Goal: Task Accomplishment & Management: Manage account settings

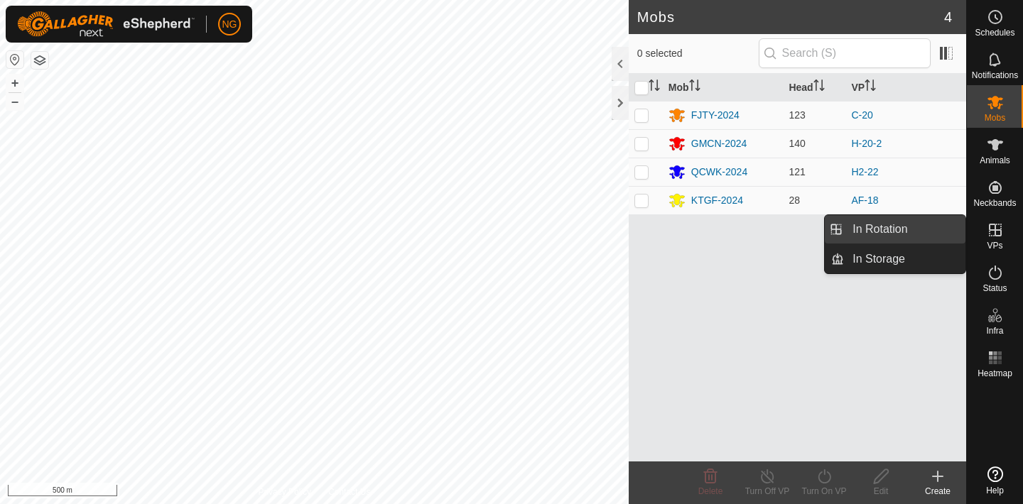
click at [916, 227] on link "In Rotation" at bounding box center [904, 229] width 121 height 28
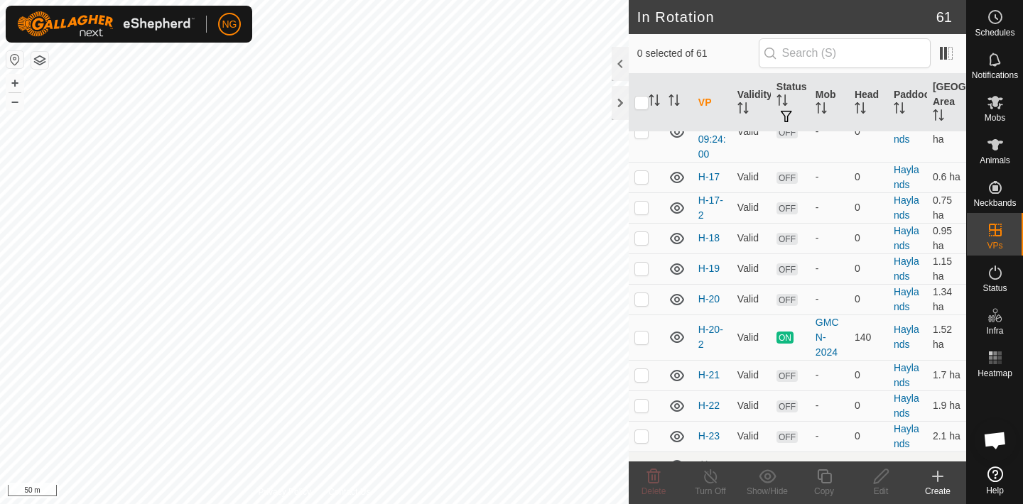
scroll to position [1781, 0]
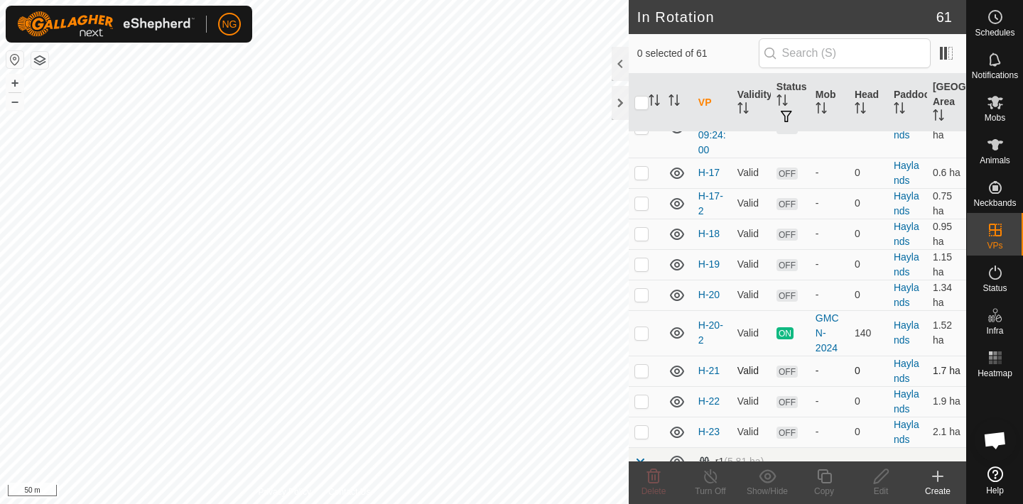
click at [643, 367] on p-checkbox at bounding box center [641, 370] width 14 height 11
checkbox input "true"
click at [878, 475] on icon at bounding box center [880, 476] width 14 height 14
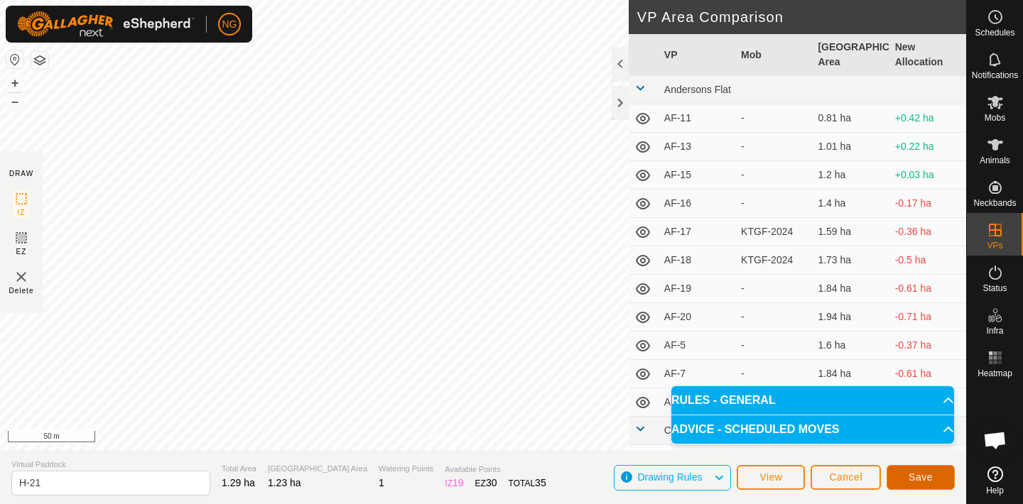
click at [920, 471] on span "Save" at bounding box center [920, 476] width 24 height 11
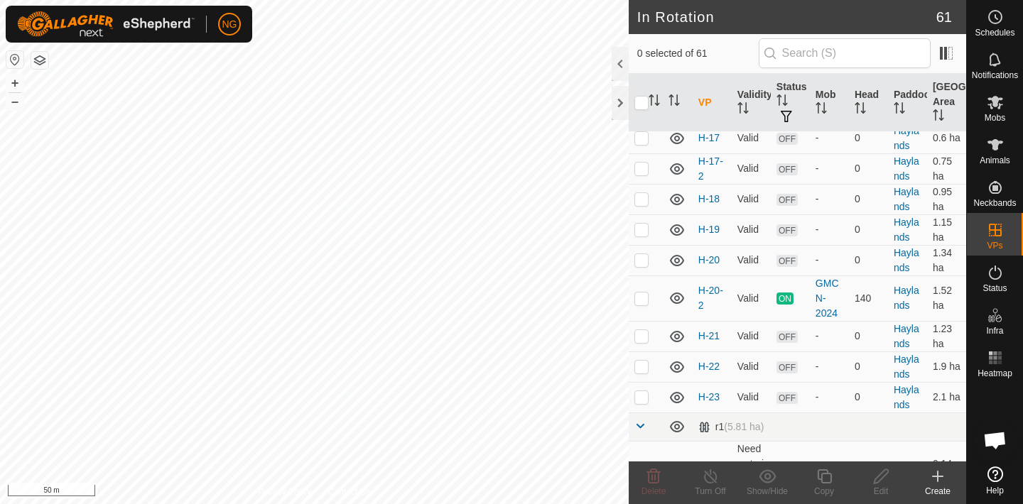
scroll to position [1823, 0]
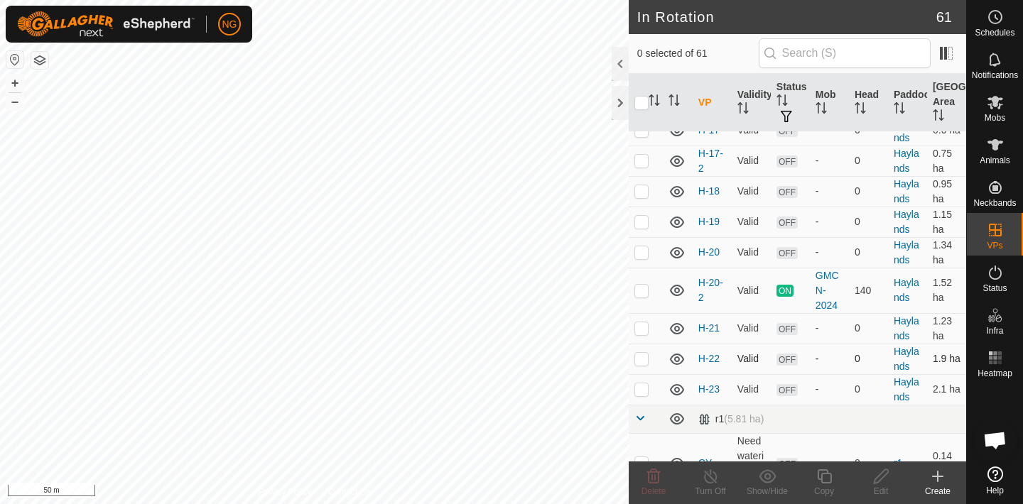
click at [642, 357] on p-checkbox at bounding box center [641, 358] width 14 height 11
checkbox input "true"
click at [878, 479] on icon at bounding box center [881, 476] width 18 height 17
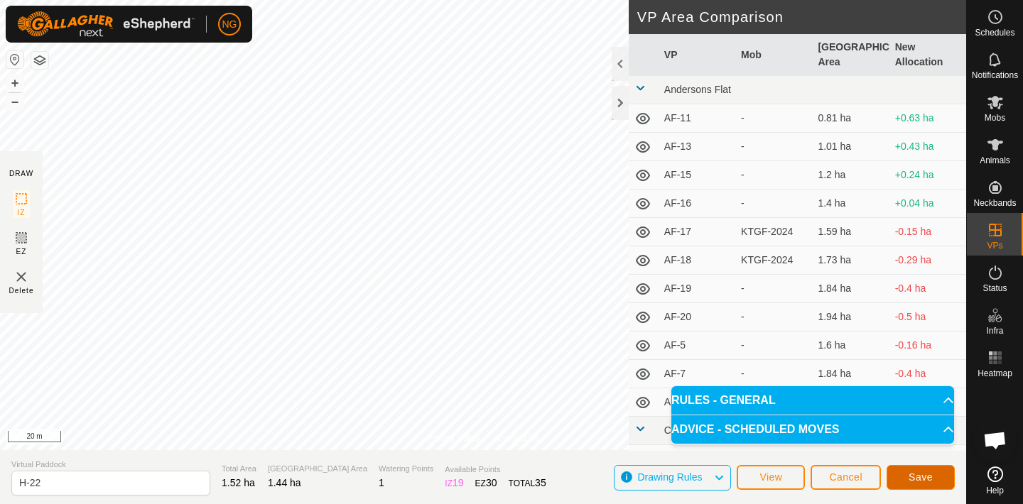
click at [912, 473] on span "Save" at bounding box center [920, 476] width 24 height 11
